Goal: Task Accomplishment & Management: Manage account settings

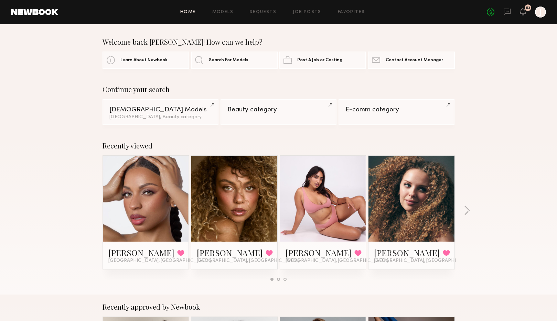
click at [542, 12] on div at bounding box center [540, 12] width 11 height 11
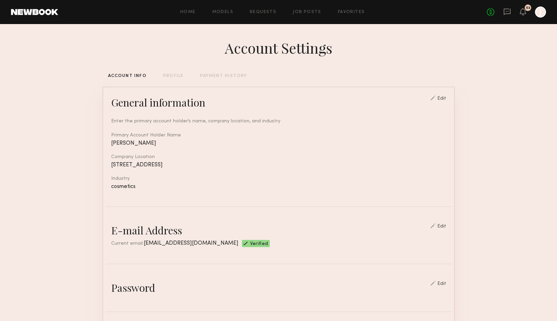
click at [224, 77] on div "PAYMENT HISTORY" at bounding box center [223, 76] width 47 height 4
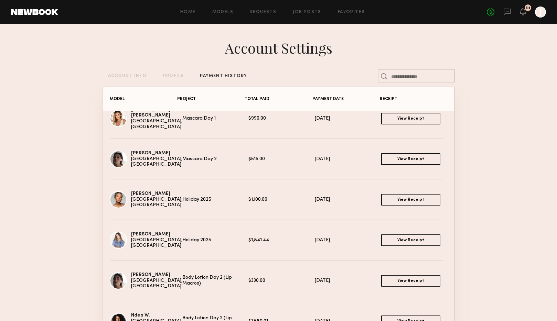
scroll to position [10, 0]
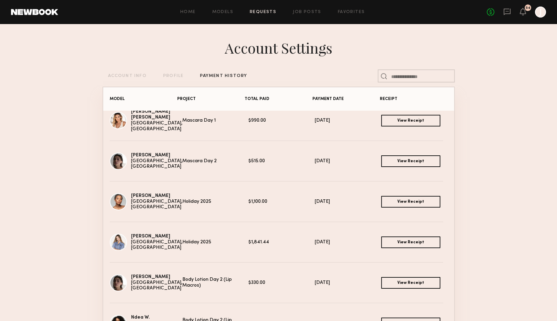
click at [262, 10] on link "Requests" at bounding box center [263, 12] width 27 height 4
